Goal: Use online tool/utility: Utilize a website feature to perform a specific function

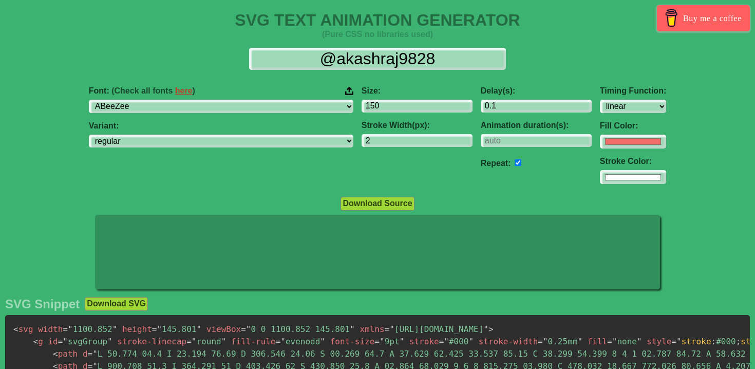
select select "linear"
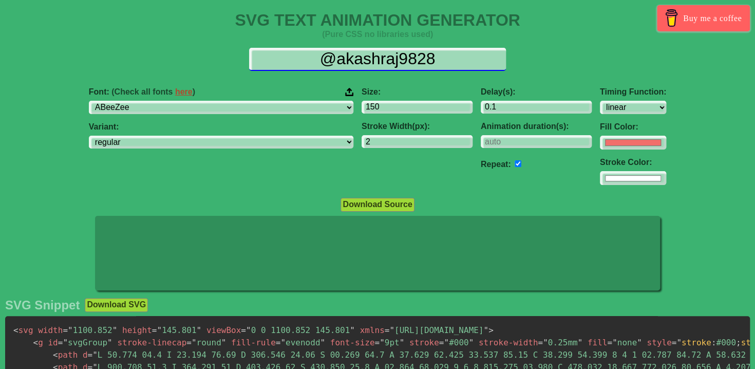
drag, startPoint x: 449, startPoint y: 61, endPoint x: 317, endPoint y: 60, distance: 132.1
click at [317, 60] on input "@akashraj9828" at bounding box center [377, 59] width 257 height 23
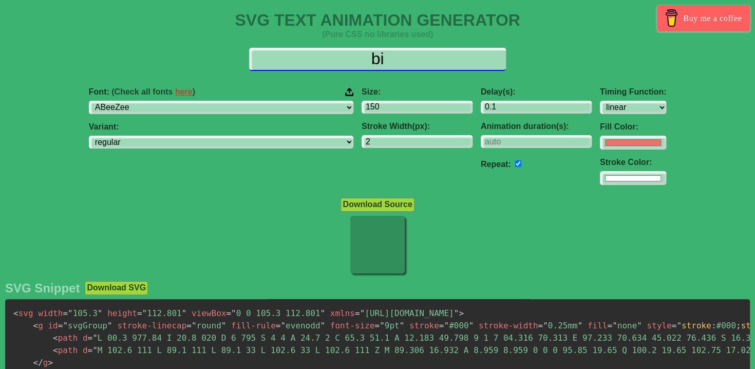
type input "b"
type input "B"
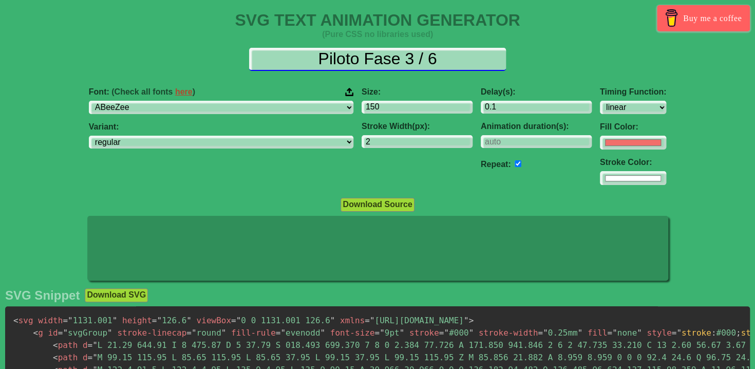
click at [418, 59] on input "Piloto Fase 3 / 6" at bounding box center [377, 59] width 257 height 23
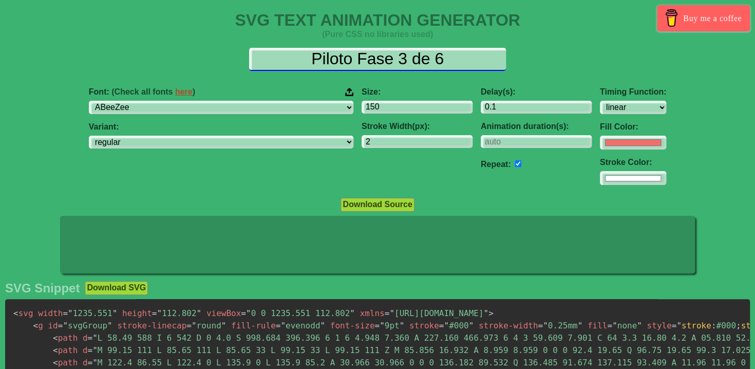
type input "Piloto Fase 3 de 6"
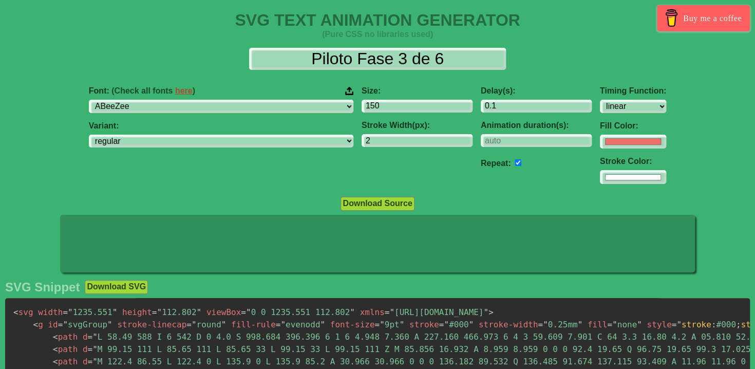
click at [619, 52] on div "Piloto Fase 3 de 6" at bounding box center [377, 59] width 739 height 22
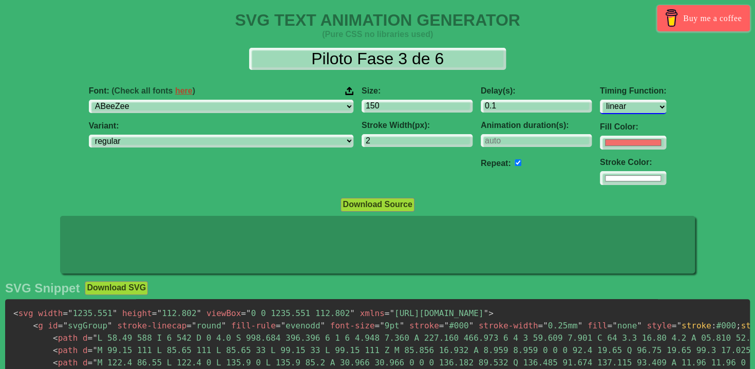
click at [600, 103] on select "ease ease-in ease-out ease-in-out linear step-start step-end" at bounding box center [633, 107] width 66 height 14
click at [600, 100] on select "ease ease-in ease-out ease-in-out linear step-start step-end" at bounding box center [633, 107] width 66 height 14
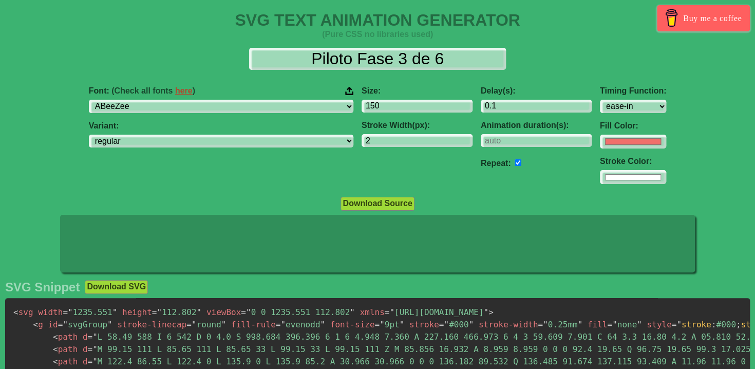
click at [608, 79] on div "Font: (Check all fonts here ) ABeeZee ADLaM Display AR One Sans Abel Abhaya Lib…" at bounding box center [377, 135] width 755 height 115
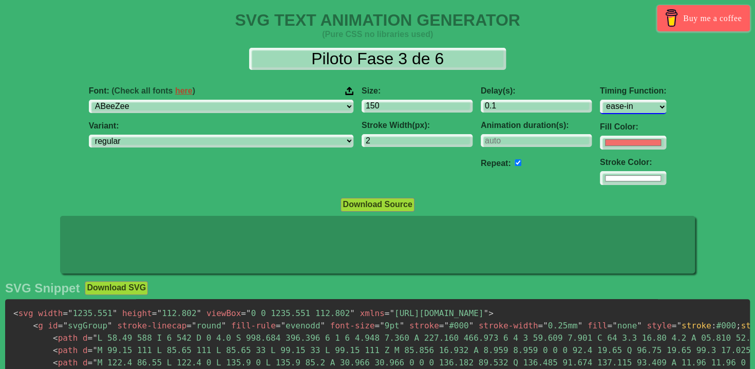
click at [600, 109] on select "ease ease-in ease-out ease-in-out linear step-start step-end" at bounding box center [633, 107] width 66 height 14
click at [600, 100] on select "ease ease-in ease-out ease-in-out linear step-start step-end" at bounding box center [633, 107] width 66 height 14
click at [600, 108] on select "ease ease-in ease-out ease-in-out linear step-start step-end" at bounding box center [633, 107] width 66 height 14
select select "step-start"
click at [600, 100] on select "ease ease-in ease-out ease-in-out linear step-start step-end" at bounding box center [633, 107] width 66 height 14
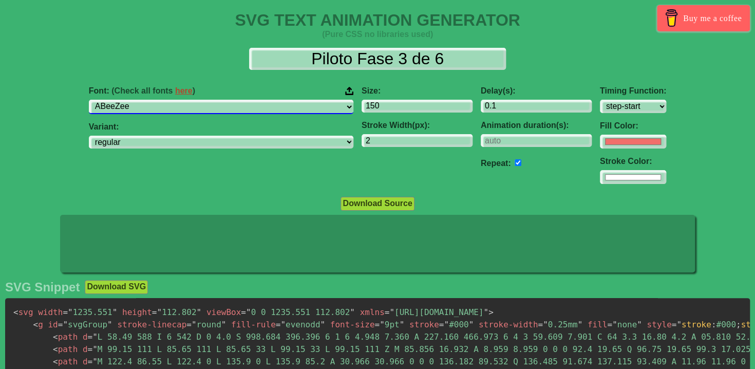
click at [289, 109] on select "ABeeZee ADLaM Display AR One Sans Abel Abhaya Libre Aboreto Abril Fatface Abyss…" at bounding box center [221, 107] width 265 height 14
click at [154, 100] on select "ABeeZee ADLaM Display AR One Sans Abel Abhaya Libre Aboreto Abril Fatface Abyss…" at bounding box center [221, 107] width 265 height 14
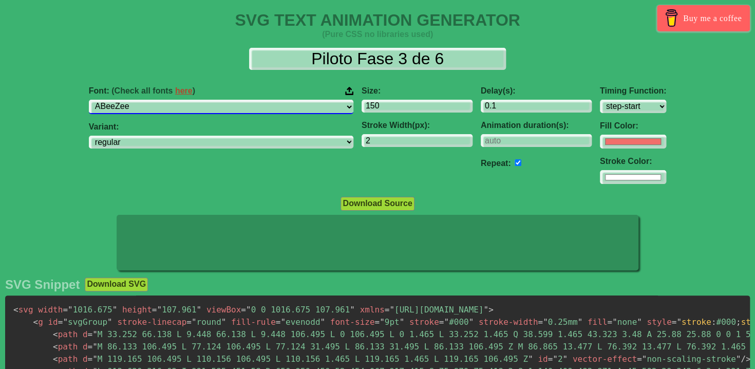
click at [290, 107] on select "ABeeZee ADLaM Display AR One Sans Abel Abhaya Libre Aboreto Abril Fatface Abyss…" at bounding box center [221, 107] width 265 height 14
click at [154, 100] on select "ABeeZee ADLaM Display AR One Sans Abel Abhaya Libre Aboreto Abril Fatface Abyss…" at bounding box center [221, 107] width 265 height 14
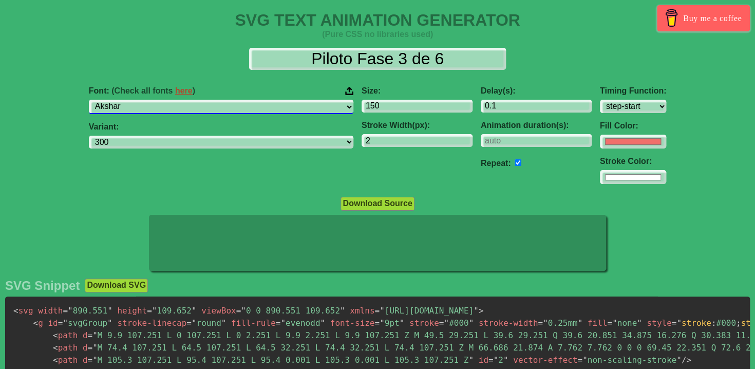
click at [289, 104] on select "ABeeZee ADLaM Display AR One Sans Abel Abhaya Libre Aboreto Abril Fatface Abyss…" at bounding box center [221, 107] width 265 height 14
select select "Almendra"
click at [154, 100] on select "ABeeZee ADLaM Display AR One Sans Abel Abhaya Libre Aboreto Abril Fatface Abyss…" at bounding box center [221, 107] width 265 height 14
select select "regular"
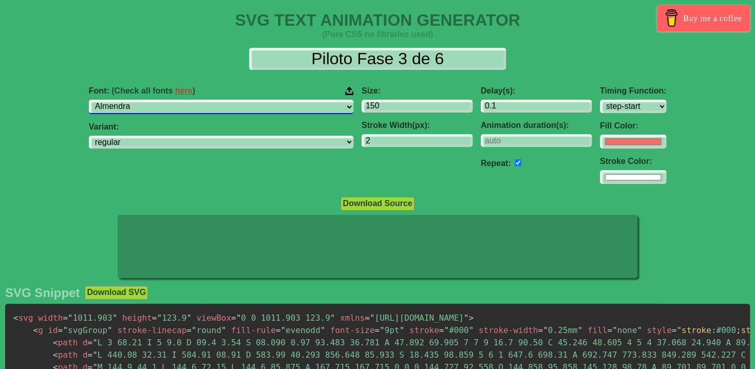
click at [288, 107] on select "ABeeZee ADLaM Display AR One Sans Abel Abhaya Libre Aboreto Abril Fatface Abyss…" at bounding box center [221, 107] width 265 height 14
click at [154, 100] on select "ABeeZee ADLaM Display AR One Sans Abel Abhaya Libre Aboreto Abril Fatface Abyss…" at bounding box center [221, 107] width 265 height 14
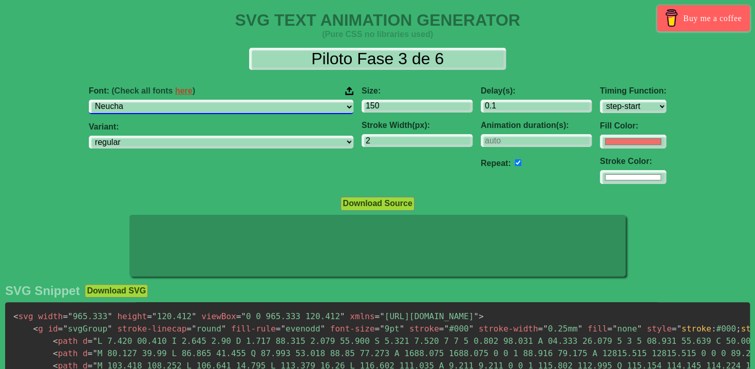
click at [290, 106] on select "ABeeZee ADLaM Display AR One Sans Abel Abhaya Libre Aboreto Abril Fatface Abyss…" at bounding box center [221, 107] width 265 height 14
click at [154, 100] on select "ABeeZee ADLaM Display AR One Sans Abel Abhaya Libre Aboreto Abril Fatface Abyss…" at bounding box center [221, 107] width 265 height 14
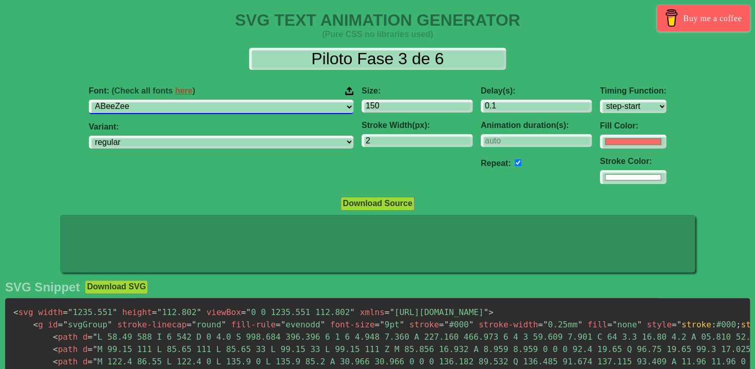
click at [291, 108] on select "ABeeZee ADLaM Display AR One Sans Abel Abhaya Libre Aboreto Abril Fatface Abyss…" at bounding box center [221, 107] width 265 height 14
click at [154, 100] on select "ABeeZee ADLaM Display AR One Sans Abel Abhaya Libre Aboreto Abril Fatface Abyss…" at bounding box center [221, 107] width 265 height 14
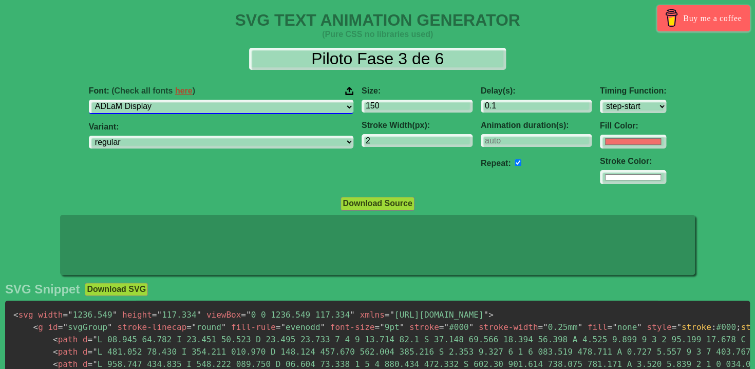
click at [290, 107] on select "ABeeZee ADLaM Display AR One Sans Abel Abhaya Libre Aboreto Abril Fatface Abyss…" at bounding box center [221, 107] width 265 height 14
click at [154, 100] on select "ABeeZee ADLaM Display AR One Sans Abel Abhaya Libre Aboreto Abril Fatface Abyss…" at bounding box center [221, 107] width 265 height 14
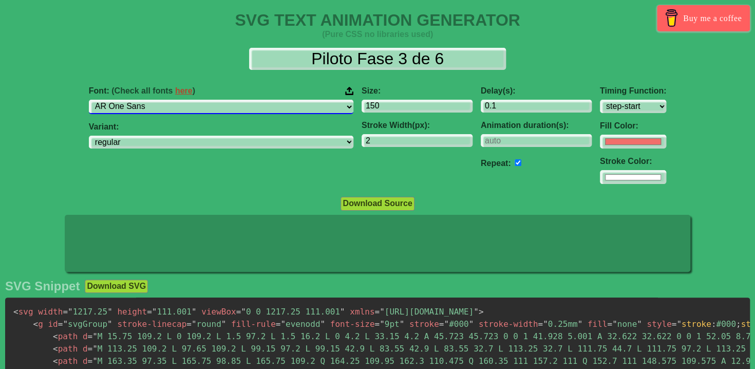
click at [290, 106] on select "ABeeZee ADLaM Display AR One Sans Abel Abhaya Libre Aboreto Abril Fatface Abyss…" at bounding box center [221, 107] width 265 height 14
click at [154, 100] on select "ABeeZee ADLaM Display AR One Sans Abel Abhaya Libre Aboreto Abril Fatface Abyss…" at bounding box center [221, 107] width 265 height 14
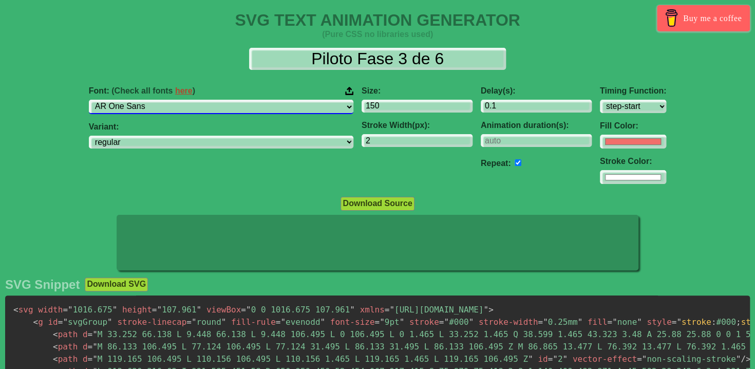
click at [289, 105] on select "ABeeZee ADLaM Display AR One Sans Abel Abhaya Libre Aboreto Abril Fatface Abyss…" at bounding box center [221, 107] width 265 height 14
click at [154, 100] on select "ABeeZee ADLaM Display AR One Sans Abel Abhaya Libre Aboreto Abril Fatface Abyss…" at bounding box center [221, 107] width 265 height 14
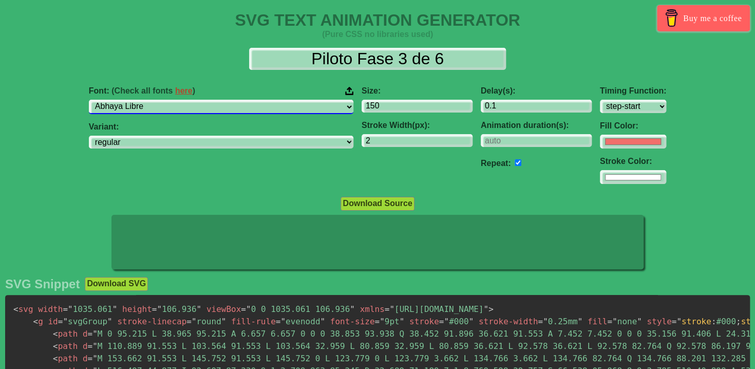
click at [290, 105] on select "ABeeZee ADLaM Display AR One Sans Abel Abhaya Libre Aboreto Abril Fatface Abyss…" at bounding box center [221, 107] width 265 height 14
click at [154, 100] on select "ABeeZee ADLaM Display AR One Sans Abel Abhaya Libre Aboreto Abril Fatface Abyss…" at bounding box center [221, 107] width 265 height 14
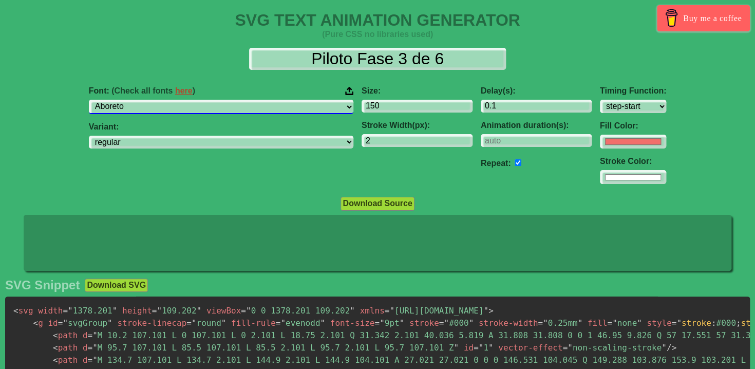
click at [290, 105] on select "ABeeZee ADLaM Display AR One Sans Abel Abhaya Libre Aboreto Abril Fatface Abyss…" at bounding box center [221, 107] width 265 height 14
click at [154, 100] on select "ABeeZee ADLaM Display AR One Sans Abel Abhaya Libre Aboreto Abril Fatface Abyss…" at bounding box center [221, 107] width 265 height 14
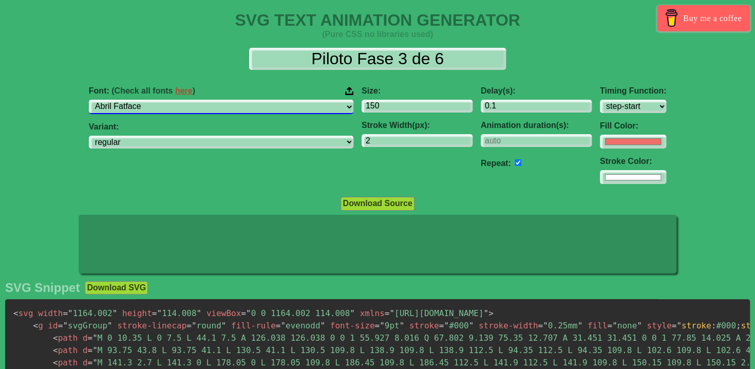
drag, startPoint x: 286, startPoint y: 108, endPoint x: 284, endPoint y: 114, distance: 6.0
click at [286, 108] on select "ABeeZee ADLaM Display AR One Sans Abel Abhaya Libre Aboreto Abril Fatface Abyss…" at bounding box center [221, 107] width 265 height 14
click at [154, 100] on select "ABeeZee ADLaM Display AR One Sans Abel Abhaya Libre Aboreto Abril Fatface Abyss…" at bounding box center [221, 107] width 265 height 14
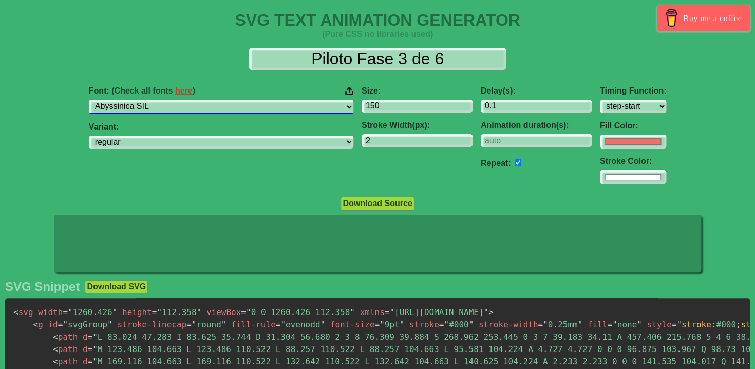
click at [290, 104] on select "ABeeZee ADLaM Display AR One Sans Abel Abhaya Libre Aboreto Abril Fatface Abyss…" at bounding box center [221, 107] width 265 height 14
select select "Aclonica"
click at [154, 100] on select "ABeeZee ADLaM Display AR One Sans Abel Abhaya Libre Aboreto Abril Fatface Abyss…" at bounding box center [221, 107] width 265 height 14
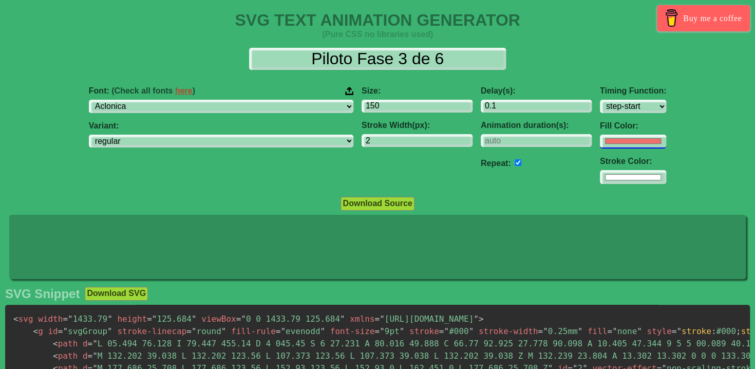
click at [600, 140] on input "#f16f6b" at bounding box center [633, 142] width 66 height 14
type input "#a76af1"
click at [675, 82] on div "Font: (Check all fonts here ) ABeeZee ADLaM Display AR One Sans Abel Abhaya Lib…" at bounding box center [377, 135] width 755 height 115
click at [679, 108] on div "Font: (Check all fonts here ) ABeeZee ADLaM Display AR One Sans Abel Abhaya Lib…" at bounding box center [377, 135] width 755 height 115
click at [520, 138] on input "1" at bounding box center [536, 141] width 111 height 14
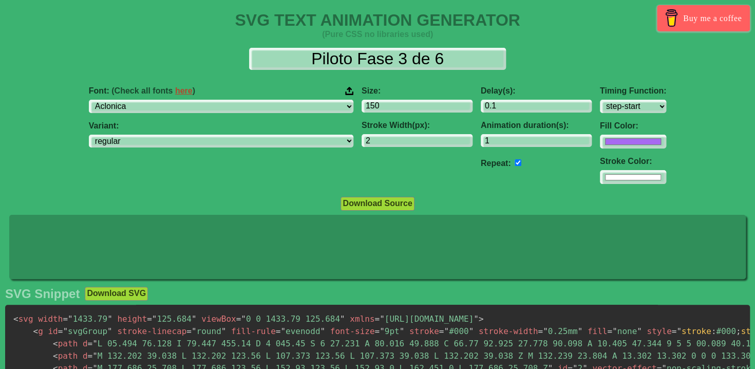
click at [687, 116] on div "Font: (Check all fonts here ) ABeeZee ADLaM Display AR One Sans Abel Abhaya Lib…" at bounding box center [377, 135] width 755 height 115
click at [518, 139] on input "2" at bounding box center [536, 141] width 111 height 14
click at [518, 139] on input "3" at bounding box center [536, 141] width 111 height 14
click at [521, 145] on input "2" at bounding box center [536, 141] width 111 height 14
type input "1"
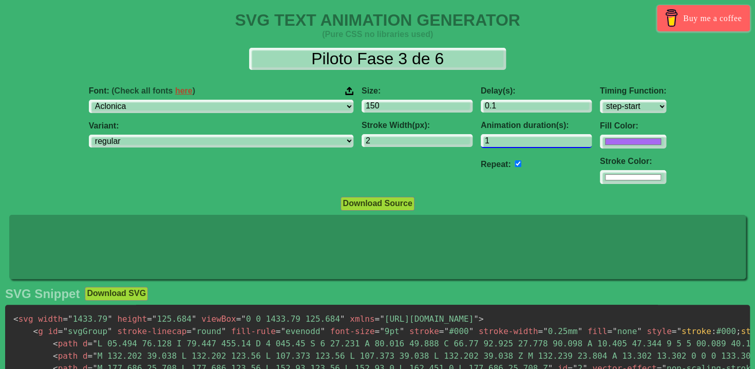
click at [518, 144] on input "1" at bounding box center [536, 141] width 111 height 14
click at [373, 141] on input "2" at bounding box center [417, 141] width 111 height 14
click at [401, 137] on input "3" at bounding box center [417, 141] width 111 height 14
click at [401, 137] on input "4" at bounding box center [417, 141] width 111 height 14
click at [401, 137] on input "5" at bounding box center [417, 141] width 111 height 14
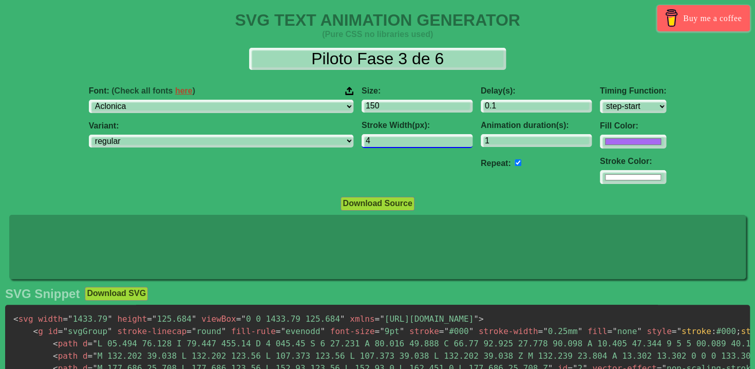
click at [402, 144] on input "4" at bounding box center [417, 141] width 111 height 14
click at [402, 144] on input "3" at bounding box center [417, 141] width 111 height 14
click at [402, 144] on input "2" at bounding box center [417, 141] width 111 height 14
type input "1"
click at [402, 144] on input "1" at bounding box center [417, 141] width 111 height 14
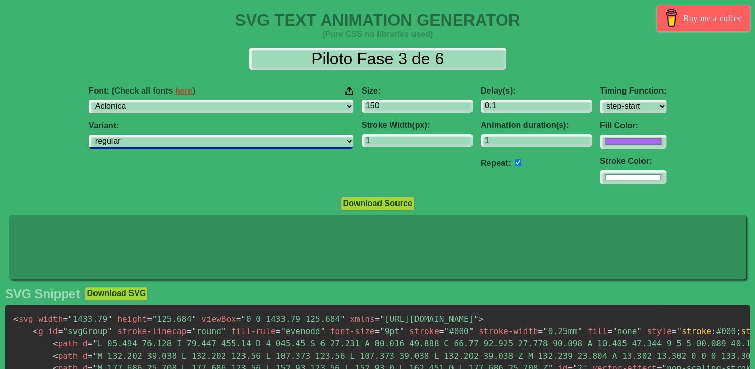
click at [284, 144] on select "regular" at bounding box center [221, 142] width 265 height 14
click at [284, 143] on select "regular" at bounding box center [221, 142] width 265 height 14
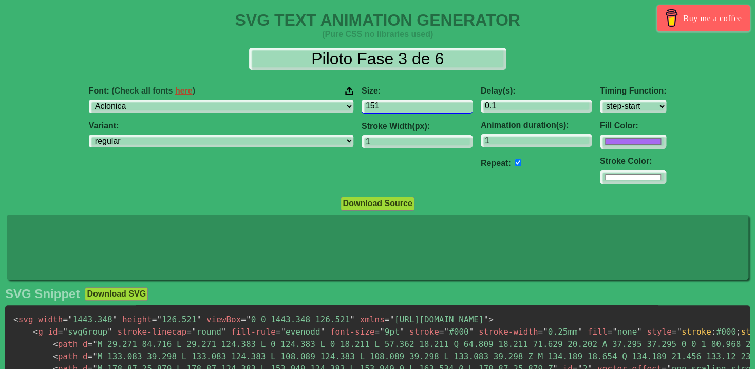
click at [403, 104] on input "151" at bounding box center [417, 107] width 111 height 14
click at [404, 107] on input "150" at bounding box center [417, 107] width 111 height 14
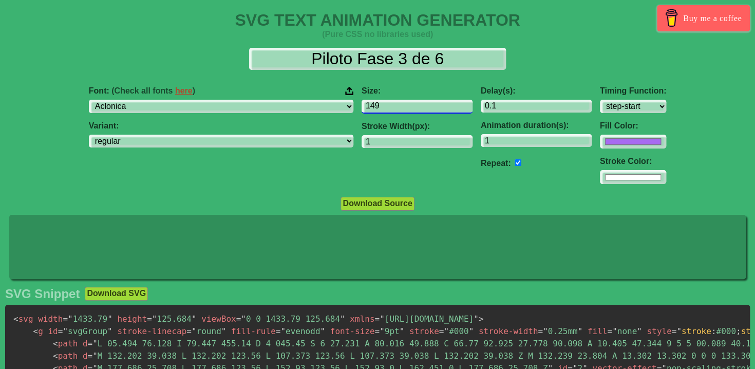
click at [404, 107] on input "149" at bounding box center [417, 107] width 111 height 14
click at [403, 107] on input "148" at bounding box center [417, 107] width 111 height 14
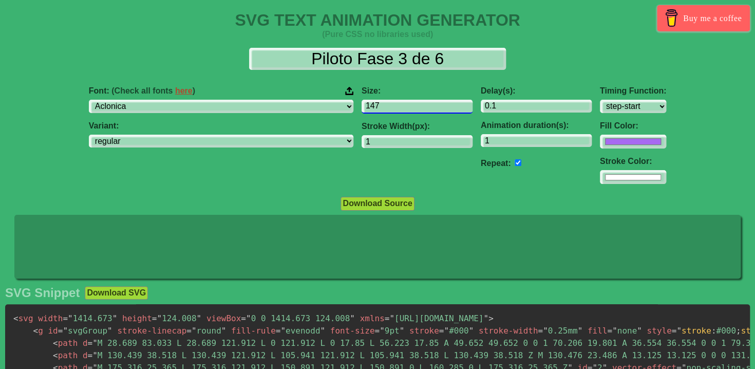
click at [402, 107] on input "147" at bounding box center [417, 107] width 111 height 14
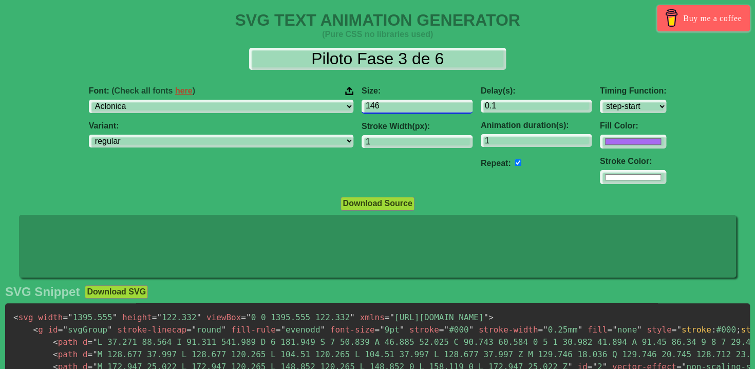
click at [402, 107] on input "146" at bounding box center [417, 107] width 111 height 14
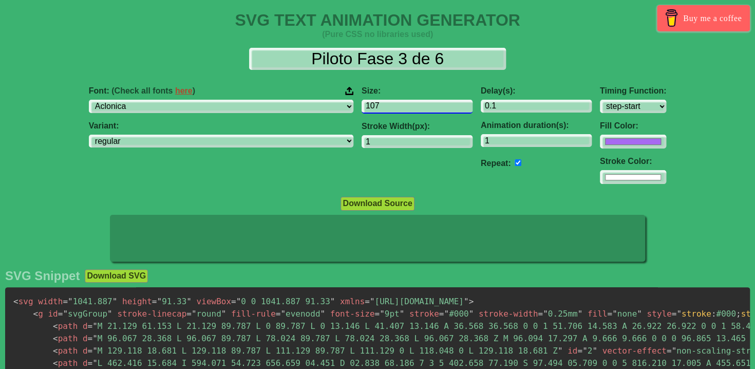
click at [402, 107] on input "107" at bounding box center [417, 107] width 111 height 14
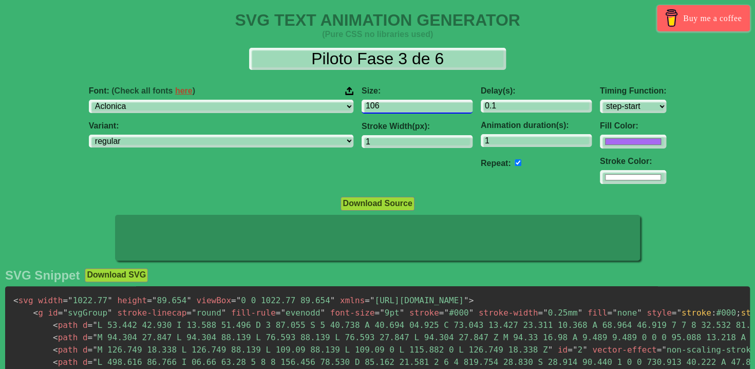
click at [402, 107] on input "106" at bounding box center [417, 107] width 111 height 14
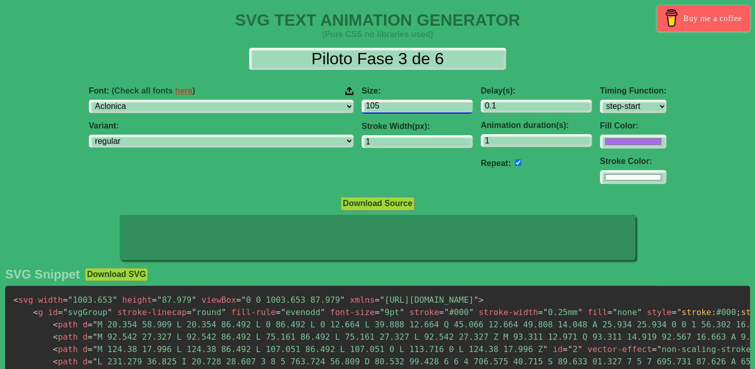
click at [402, 107] on input "105" at bounding box center [417, 107] width 111 height 14
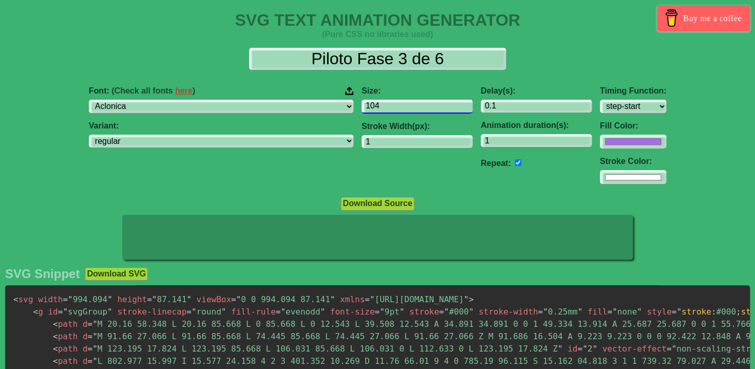
click at [402, 107] on input "104" at bounding box center [417, 107] width 111 height 14
click at [402, 107] on input "103" at bounding box center [417, 107] width 111 height 14
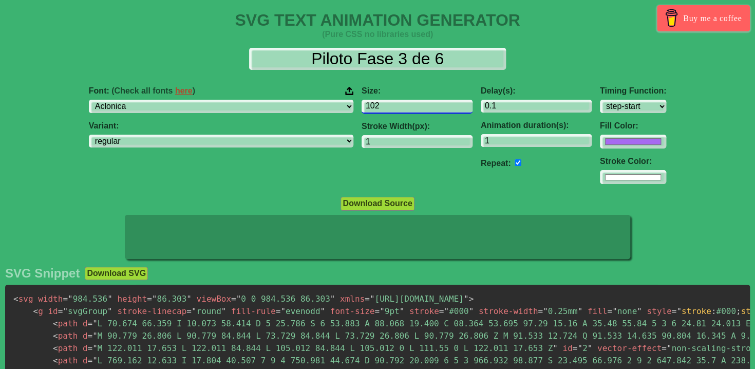
click at [402, 107] on input "102" at bounding box center [417, 107] width 111 height 14
click at [402, 107] on input "101" at bounding box center [417, 107] width 111 height 14
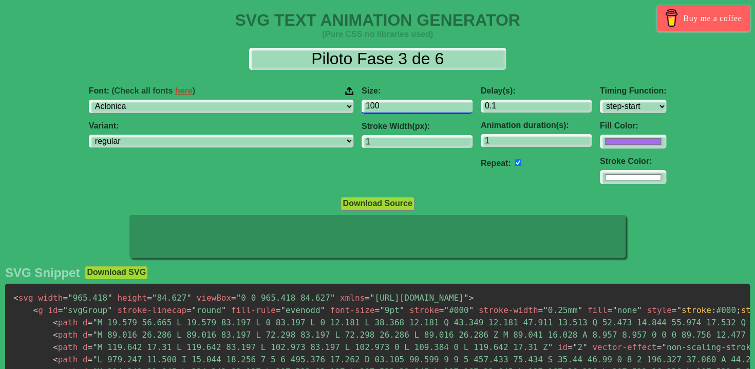
type input "100"
click at [402, 107] on input "100" at bounding box center [417, 107] width 111 height 14
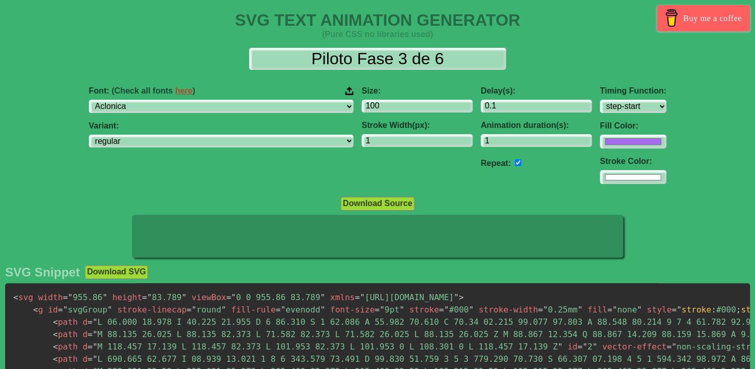
click at [656, 132] on div "Font: (Check all fonts here ) ABeeZee ADLaM Display AR One Sans Abel Abhaya Lib…" at bounding box center [377, 135] width 755 height 115
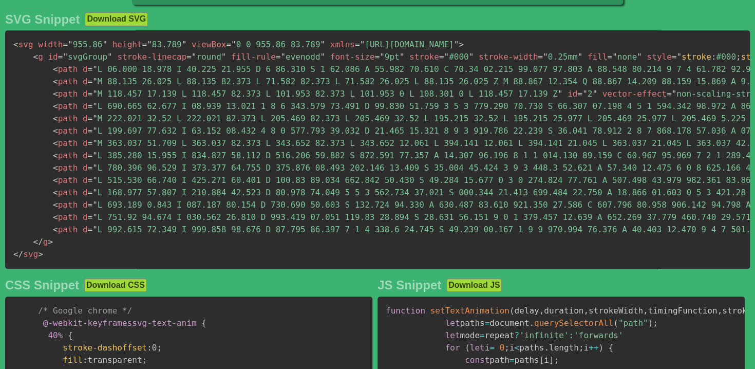
scroll to position [257, 0]
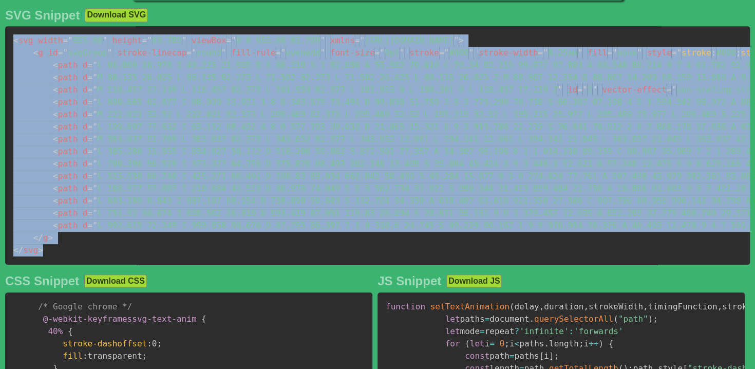
drag, startPoint x: 69, startPoint y: 255, endPoint x: 8, endPoint y: 46, distance: 217.3
click at [8, 46] on pre "< svg width = " 955.86 " height = " 83.789 " viewBox = " 0 0 955.86 83.789 " xm…" at bounding box center [377, 145] width 745 height 238
copy code "< svg width = " 955.86 " height = " 83.789 " viewBox = " 0 0 955.86 83.789 " xm…"
click at [266, 237] on pre "< svg width = " 955.86 " height = " 83.789 " viewBox = " 0 0 955.86 83.789 " xm…" at bounding box center [377, 145] width 745 height 238
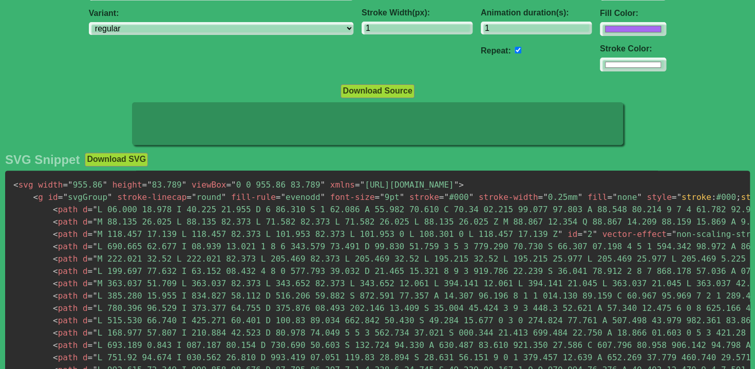
scroll to position [95, 0]
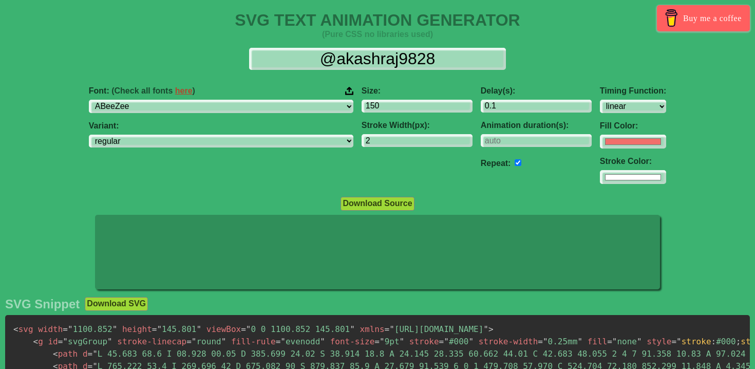
select select "linear"
